Goal: Information Seeking & Learning: Learn about a topic

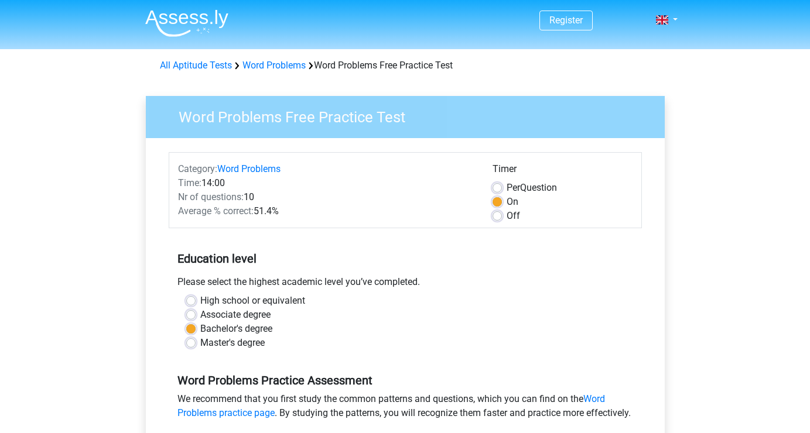
scroll to position [234, 0]
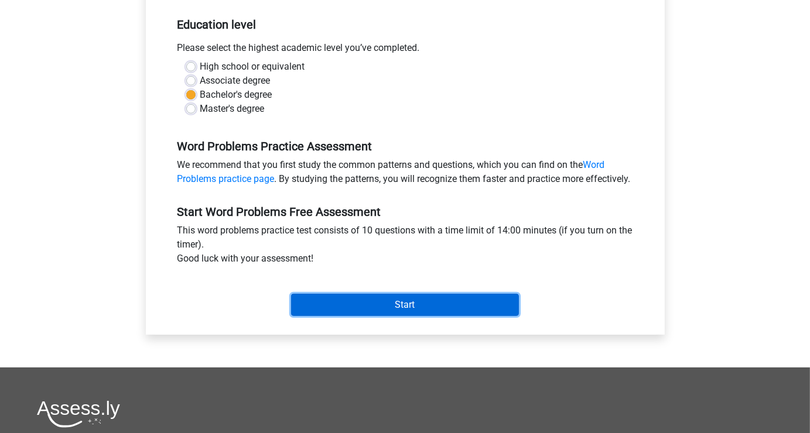
click at [423, 316] on input "Start" at bounding box center [405, 305] width 228 height 22
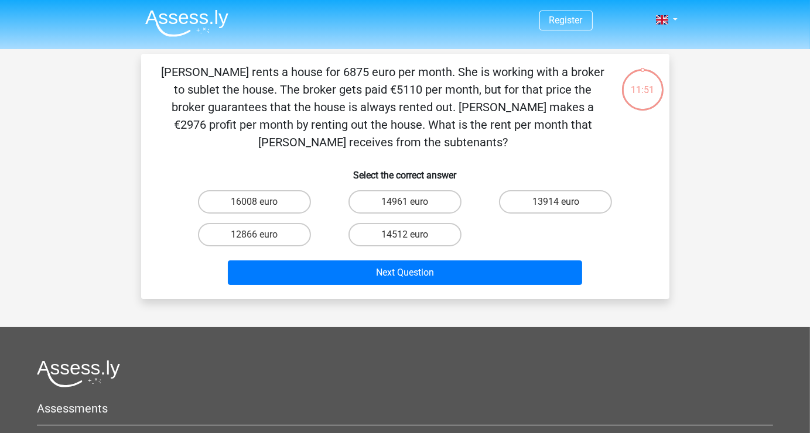
click at [412, 205] on input "14961 euro" at bounding box center [409, 206] width 8 height 8
radio input "true"
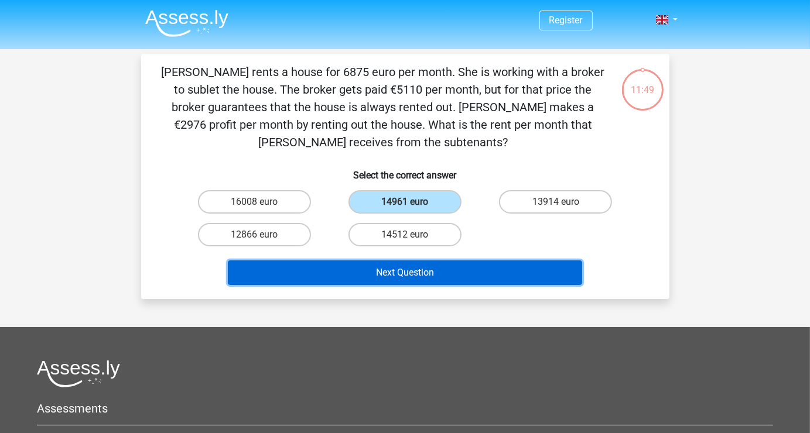
click at [409, 271] on button "Next Question" at bounding box center [405, 273] width 354 height 25
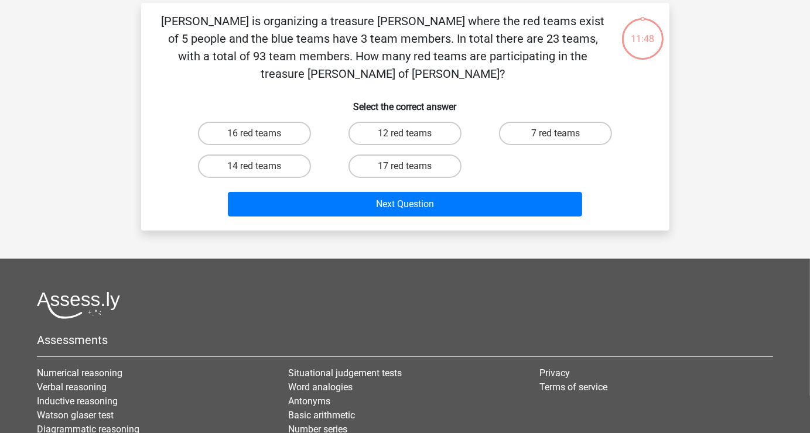
scroll to position [54, 0]
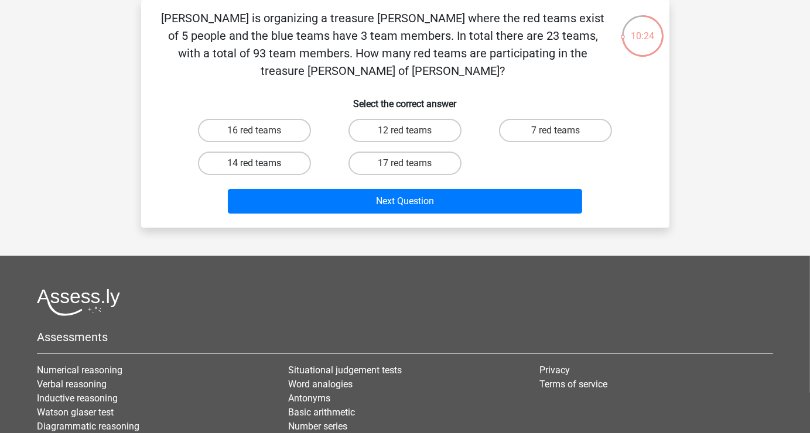
click at [262, 152] on label "14 red teams" at bounding box center [254, 163] width 113 height 23
click at [262, 163] on input "14 red teams" at bounding box center [258, 167] width 8 height 8
radio input "true"
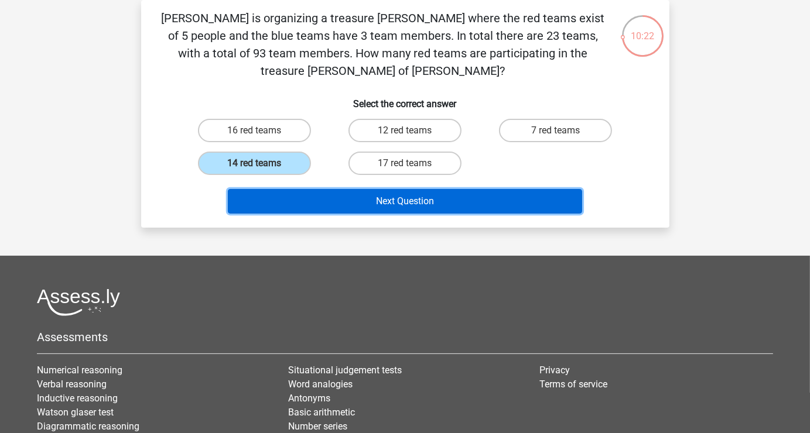
click at [395, 190] on button "Next Question" at bounding box center [405, 201] width 354 height 25
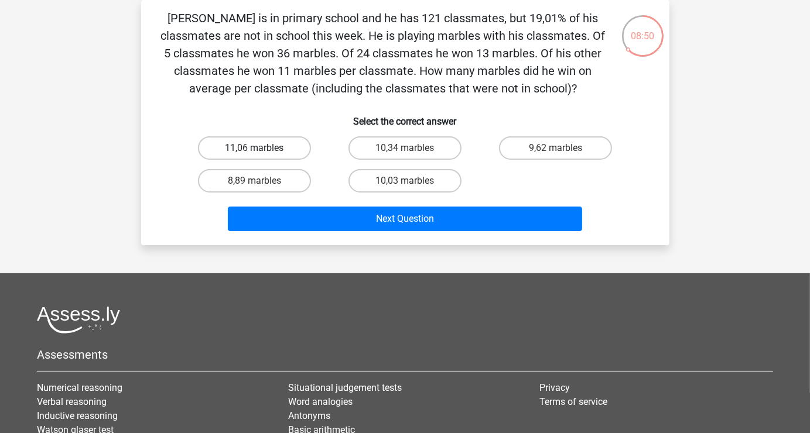
click at [290, 154] on label "11,06 marbles" at bounding box center [254, 147] width 113 height 23
click at [262, 154] on input "11,06 marbles" at bounding box center [258, 152] width 8 height 8
radio input "true"
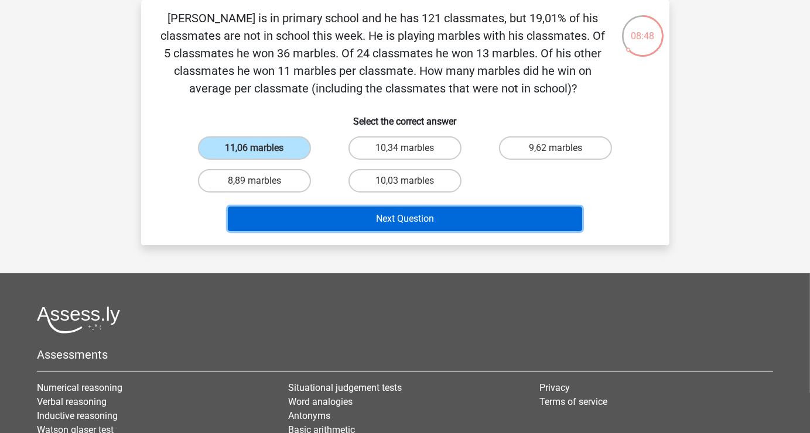
click at [422, 217] on button "Next Question" at bounding box center [405, 219] width 354 height 25
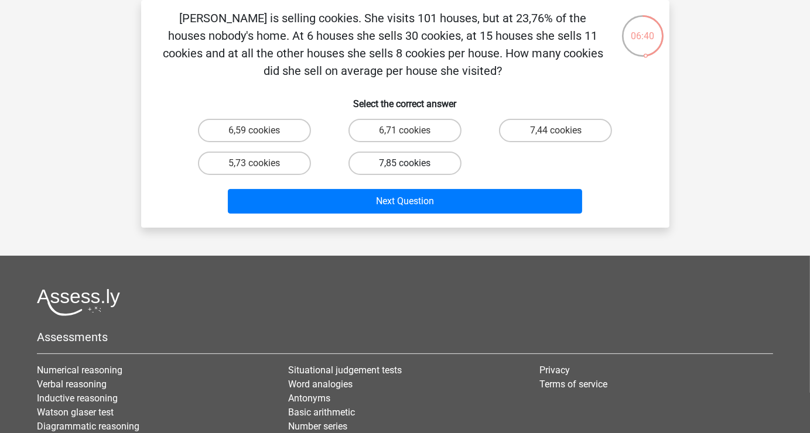
click at [418, 154] on label "7,85 cookies" at bounding box center [404, 163] width 113 height 23
click at [412, 163] on input "7,85 cookies" at bounding box center [409, 167] width 8 height 8
radio input "true"
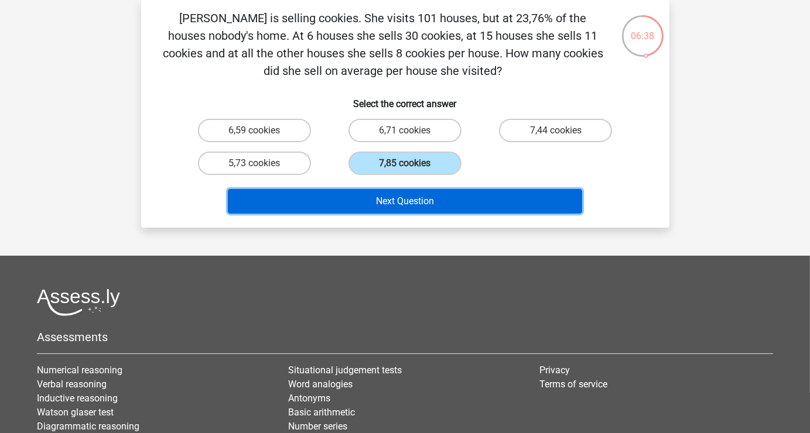
click at [417, 201] on button "Next Question" at bounding box center [405, 201] width 354 height 25
